Goal: Check status: Check status

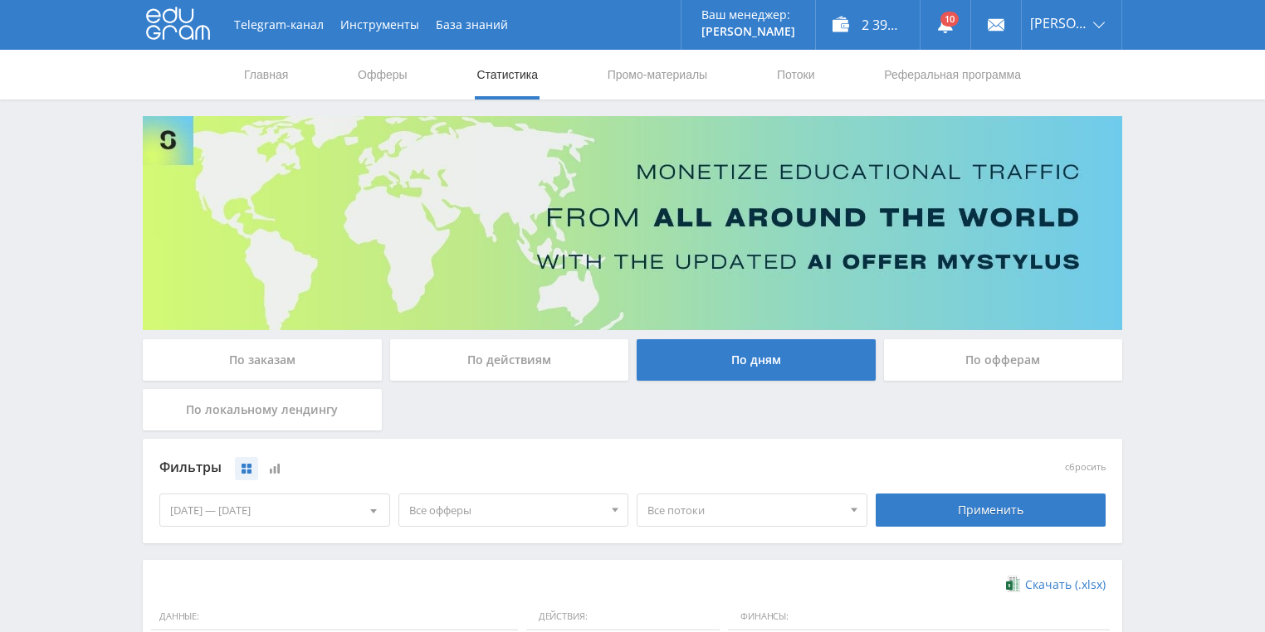
scroll to position [398, 0]
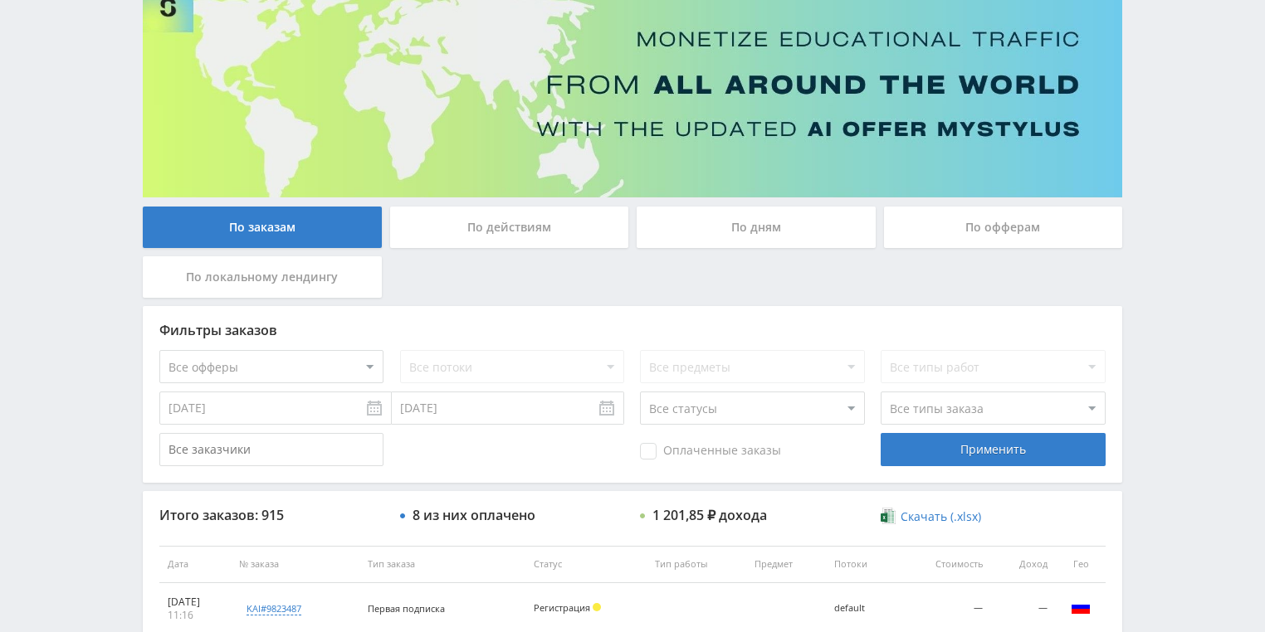
click at [471, 224] on div "По действиям" at bounding box center [509, 227] width 239 height 41
click at [0, 0] on input "По действиям" at bounding box center [0, 0] width 0 height 0
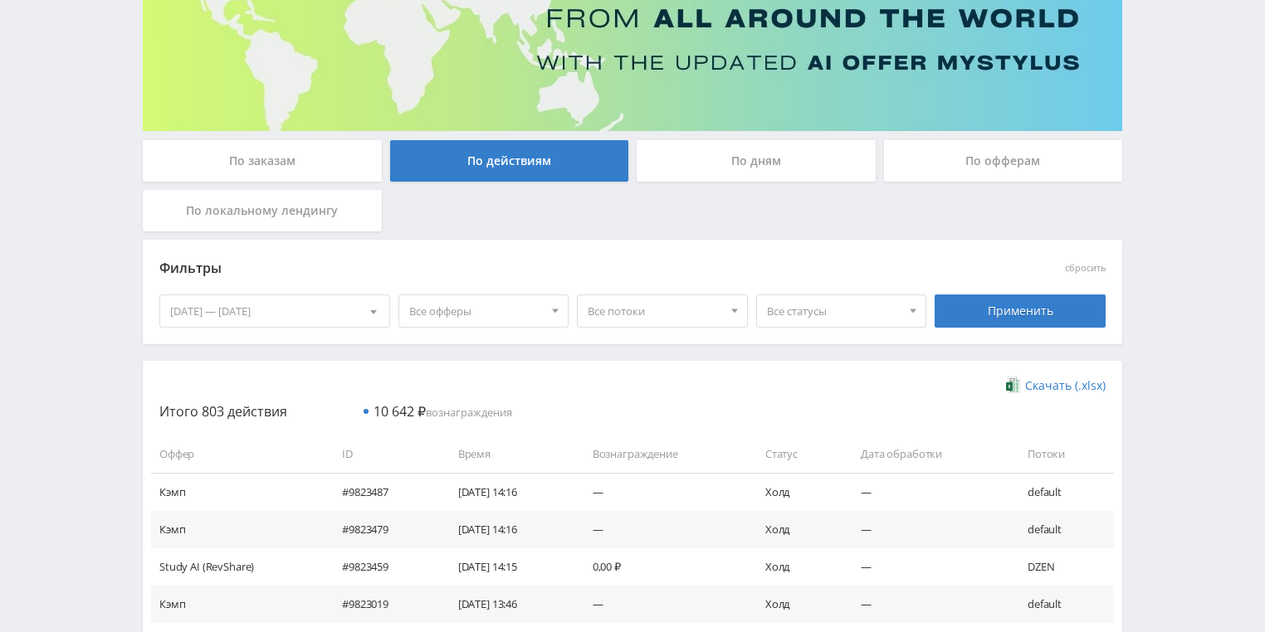
click at [770, 160] on div "По дням" at bounding box center [756, 160] width 239 height 41
click at [0, 0] on input "По дням" at bounding box center [0, 0] width 0 height 0
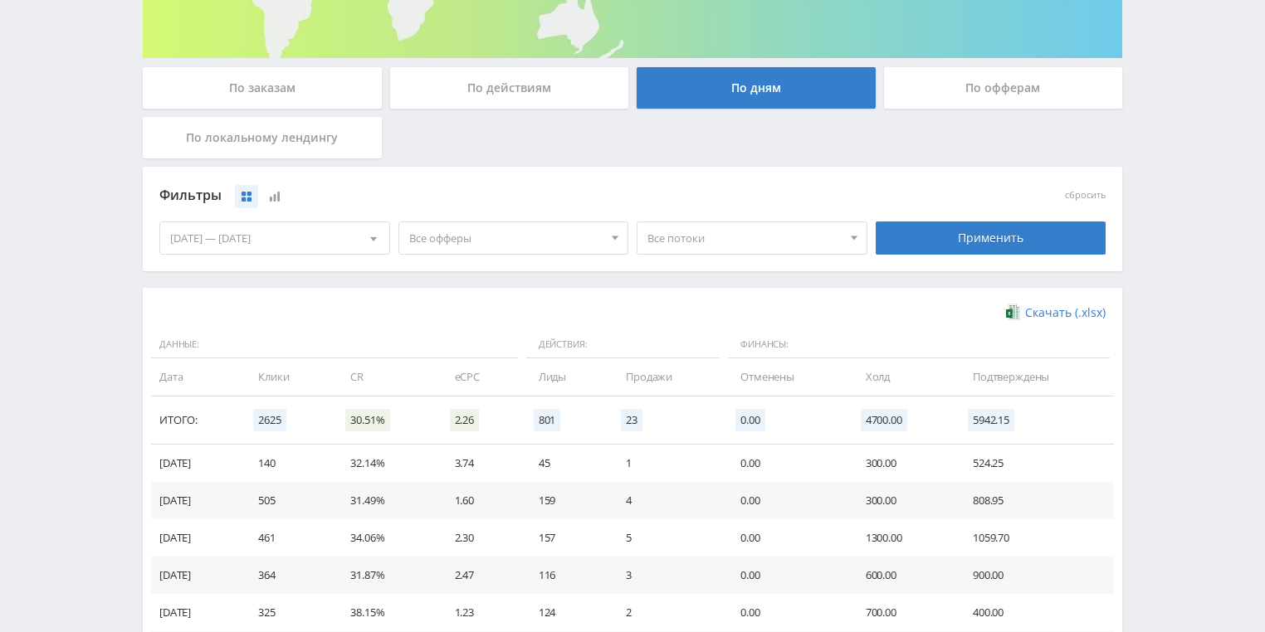
scroll to position [266, 0]
